Goal: Task Accomplishment & Management: Manage account settings

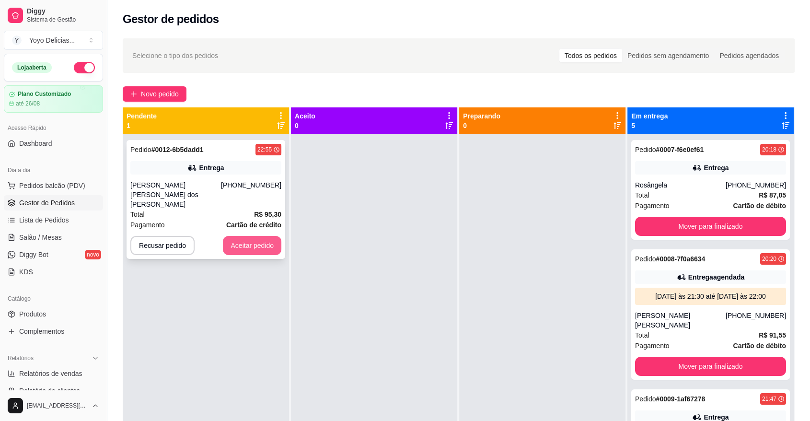
scroll to position [53, 0]
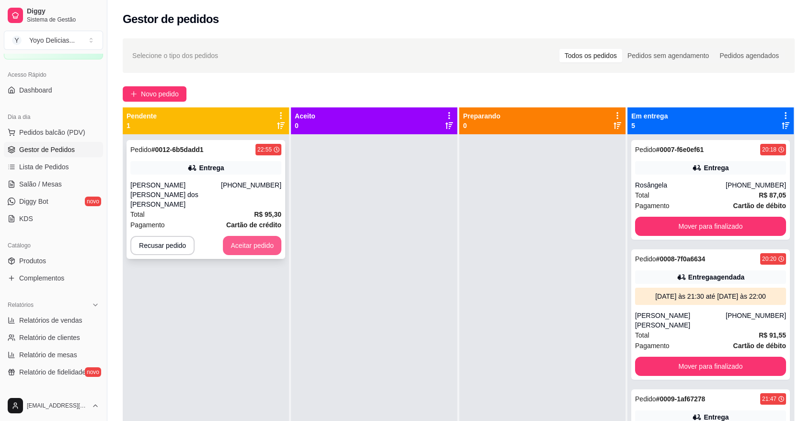
click at [259, 236] on button "Aceitar pedido" at bounding box center [252, 245] width 58 height 19
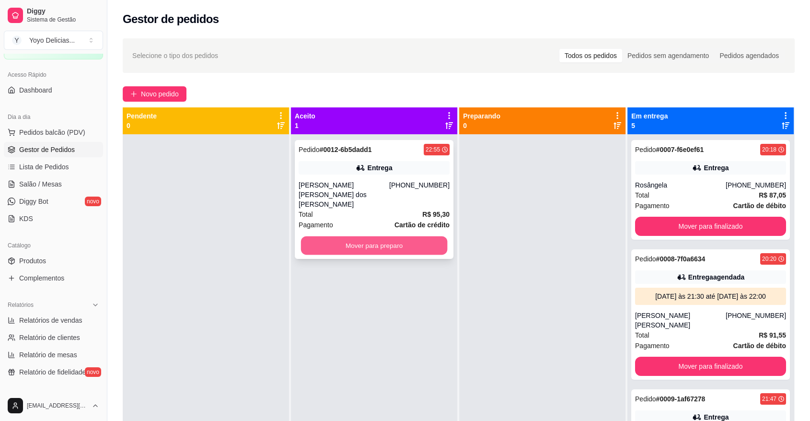
click at [377, 236] on button "Mover para preparo" at bounding box center [374, 245] width 147 height 19
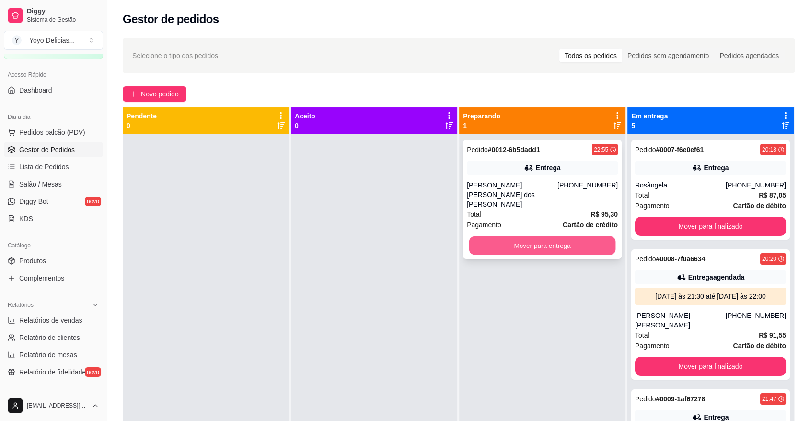
click at [545, 236] on button "Mover para entrega" at bounding box center [542, 245] width 147 height 19
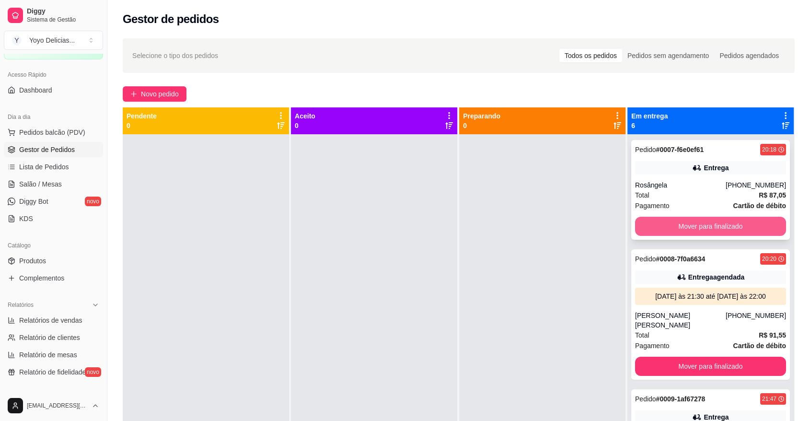
click at [716, 227] on button "Mover para finalizado" at bounding box center [710, 226] width 151 height 19
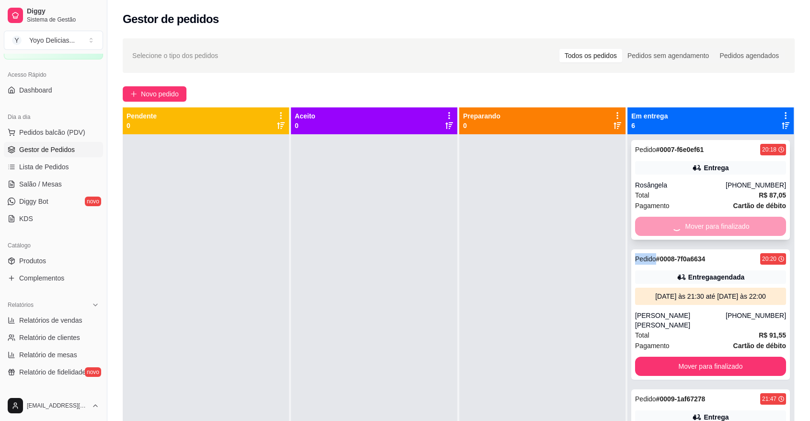
click at [714, 226] on div "Mover para finalizado" at bounding box center [710, 226] width 151 height 19
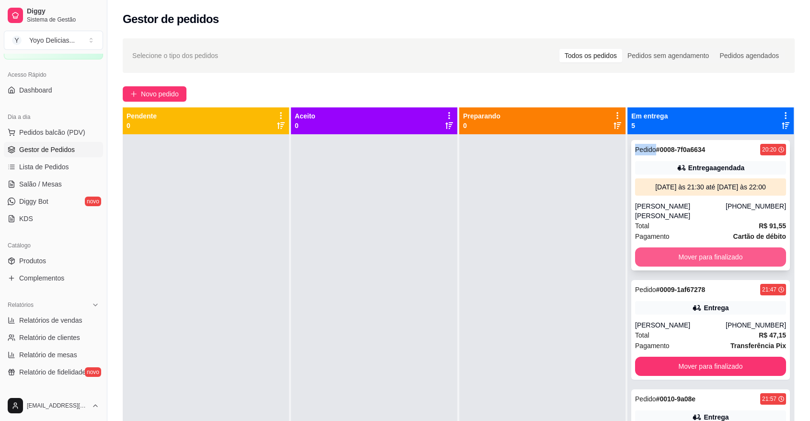
click at [705, 247] on button "Mover para finalizado" at bounding box center [710, 256] width 151 height 19
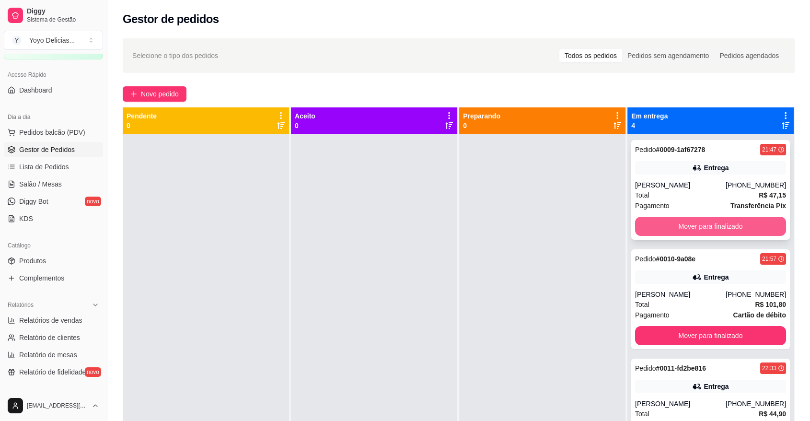
click at [705, 225] on button "Mover para finalizado" at bounding box center [710, 226] width 151 height 19
click at [705, 225] on button "Mover para finalizado" at bounding box center [711, 226] width 147 height 19
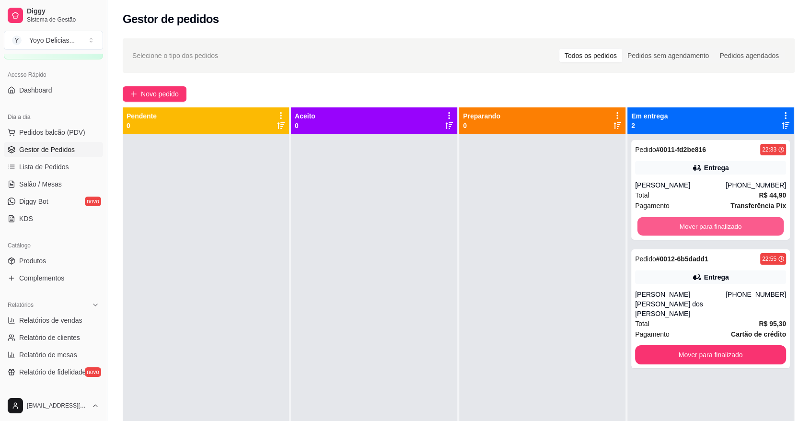
click at [705, 225] on button "Mover para finalizado" at bounding box center [711, 226] width 147 height 19
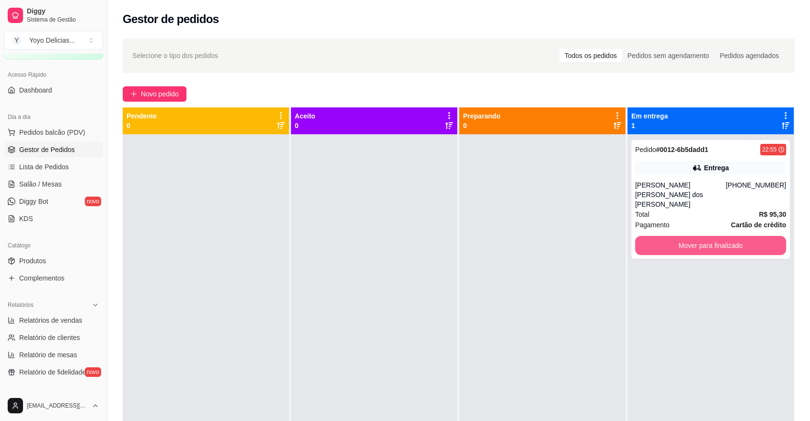
click at [705, 236] on button "Mover para finalizado" at bounding box center [710, 245] width 151 height 19
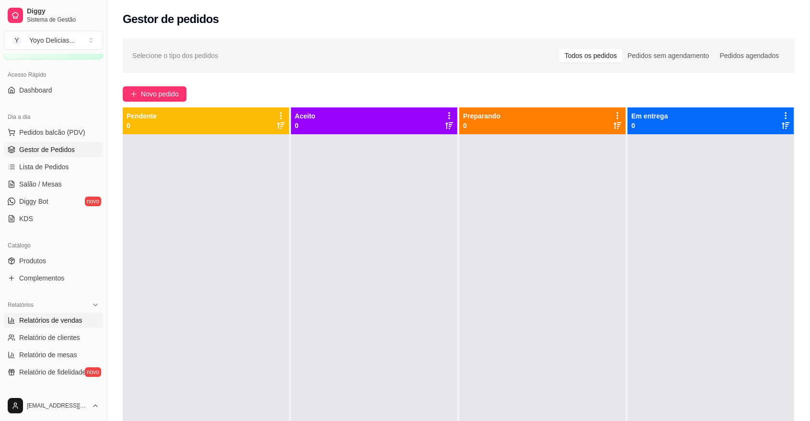
click at [65, 317] on span "Relatórios de vendas" at bounding box center [50, 320] width 63 height 10
select select "ALL"
select select "0"
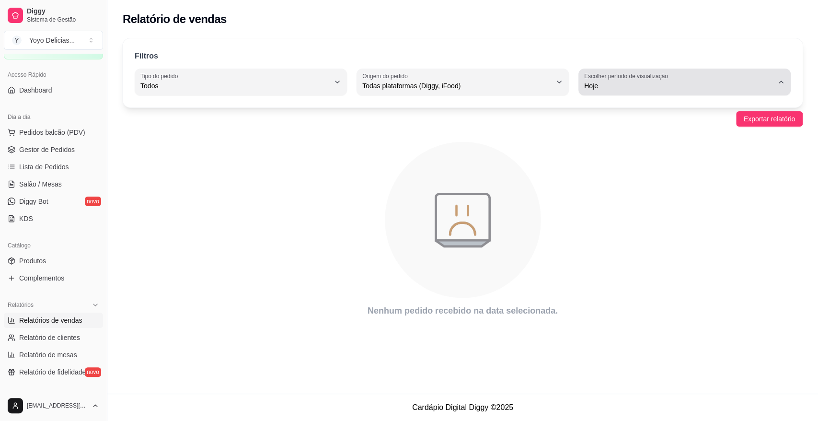
click at [782, 80] on icon "button" at bounding box center [781, 82] width 8 height 8
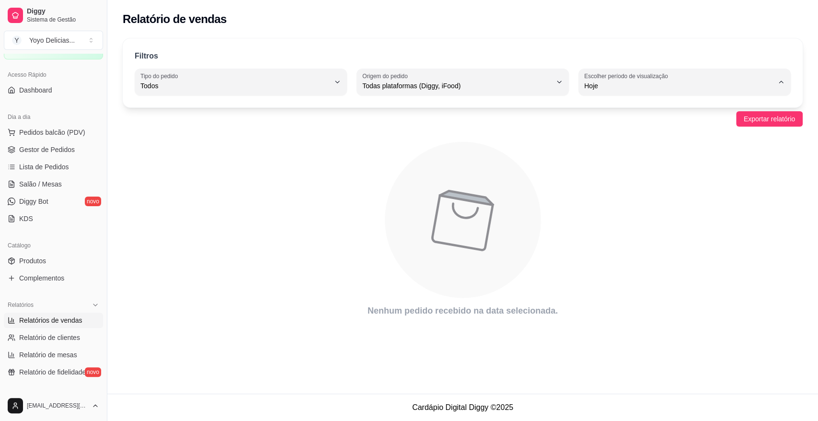
click at [633, 123] on span "Ontem" at bounding box center [680, 123] width 180 height 9
type input "1"
select select "1"
